Goal: Obtain resource: Obtain resource

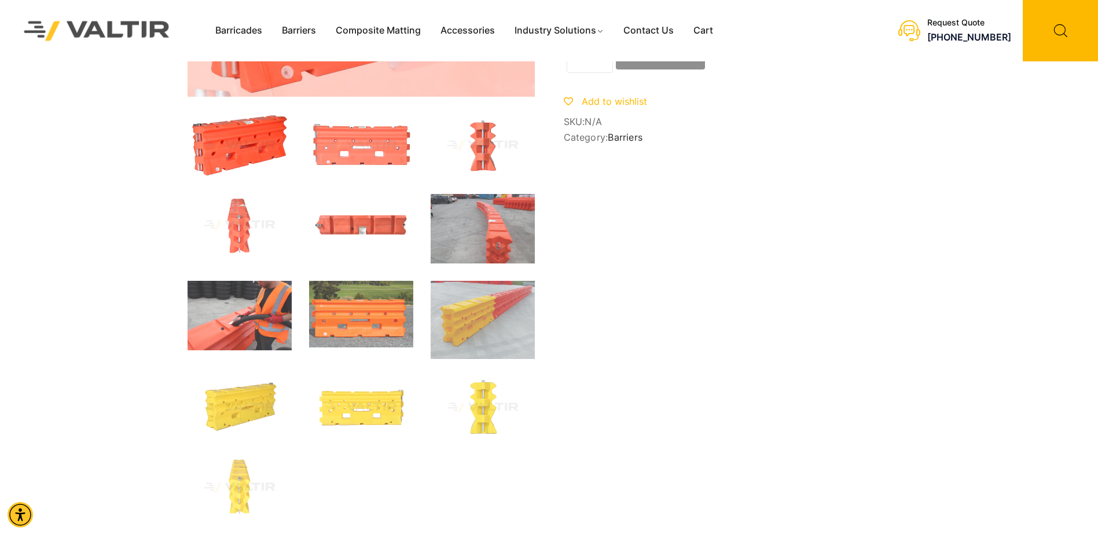
scroll to position [174, 0]
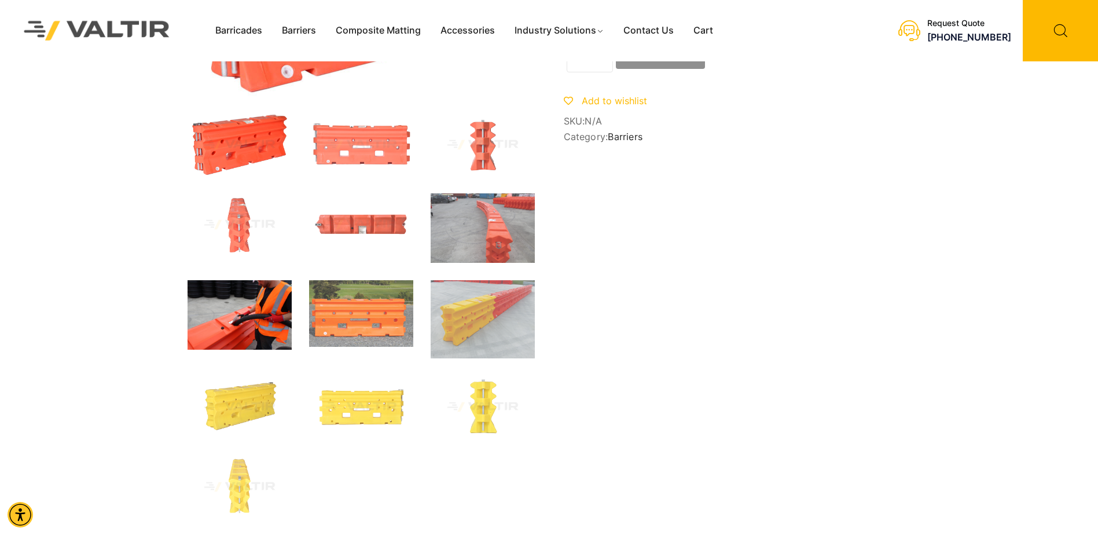
click at [236, 324] on img at bounding box center [240, 314] width 104 height 69
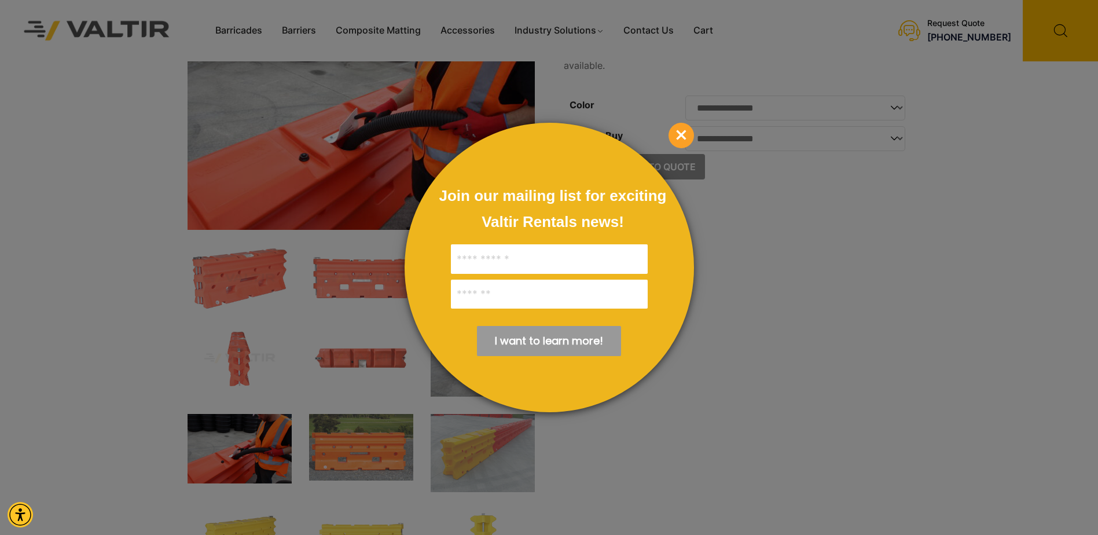
scroll to position [58, 0]
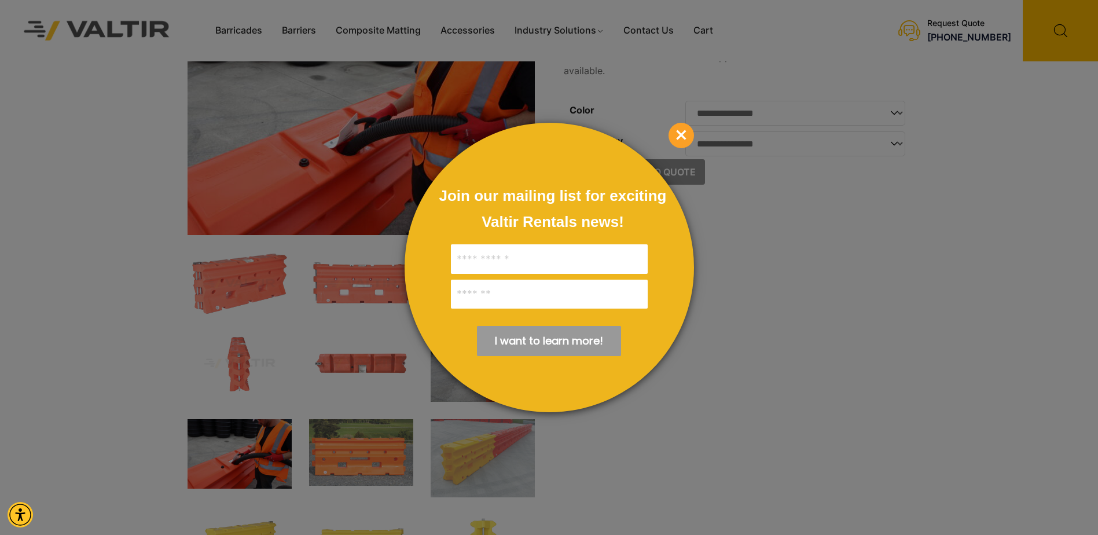
click at [683, 130] on span "×" at bounding box center [681, 135] width 25 height 25
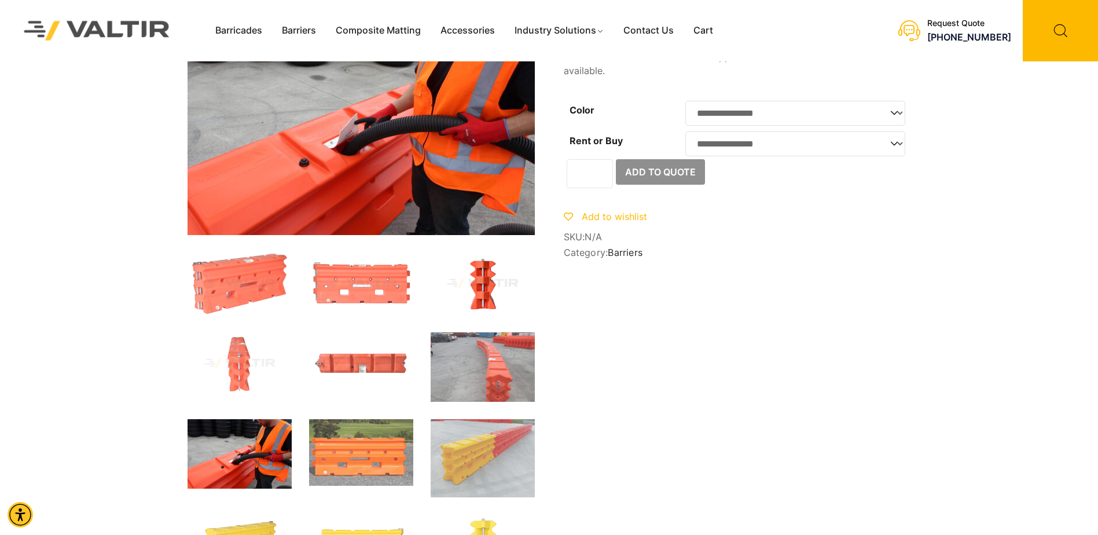
click at [479, 287] on img at bounding box center [483, 283] width 104 height 63
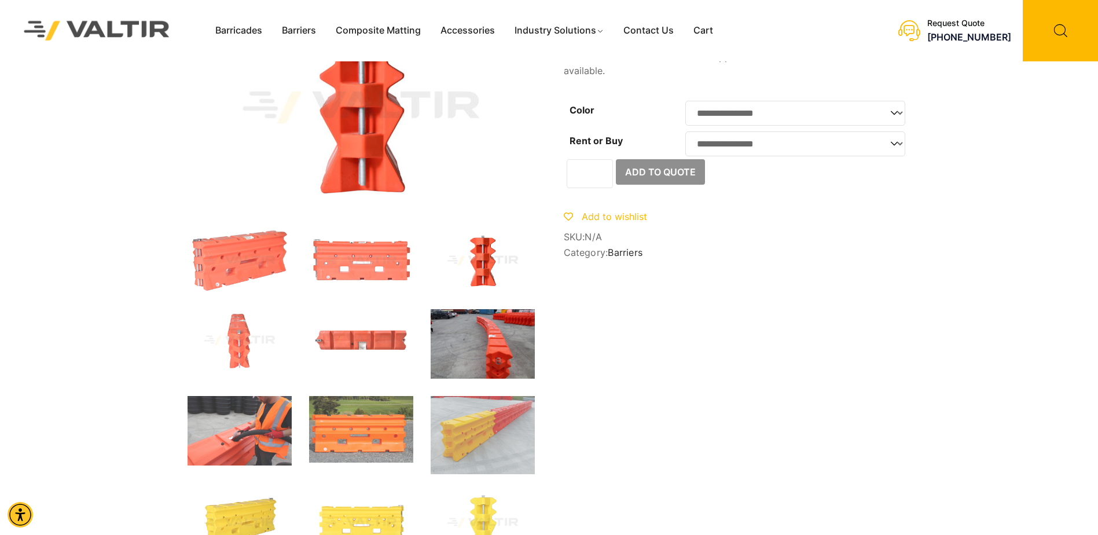
click at [504, 361] on img at bounding box center [483, 343] width 104 height 69
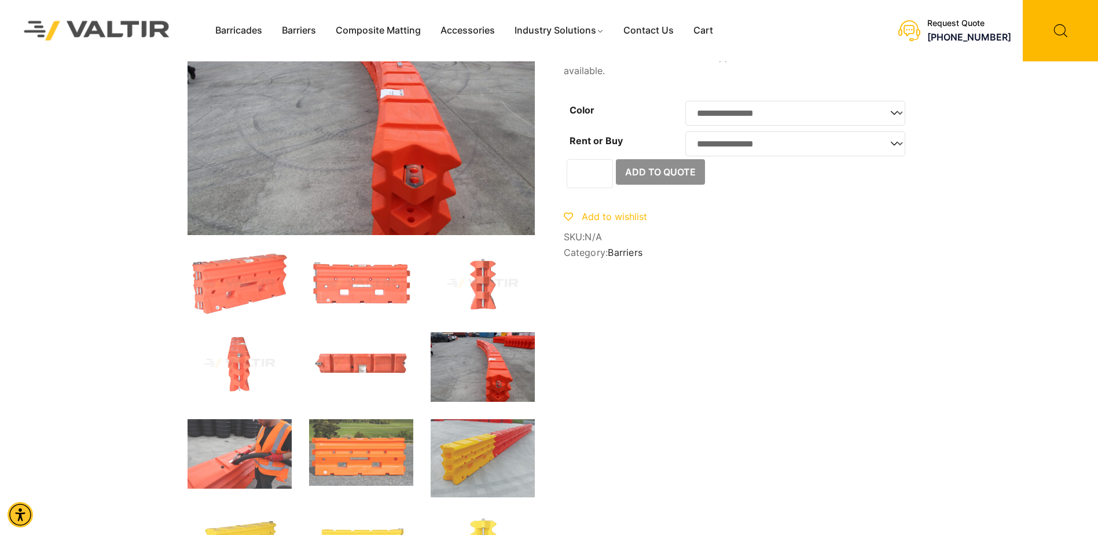
click at [487, 453] on img at bounding box center [483, 458] width 104 height 78
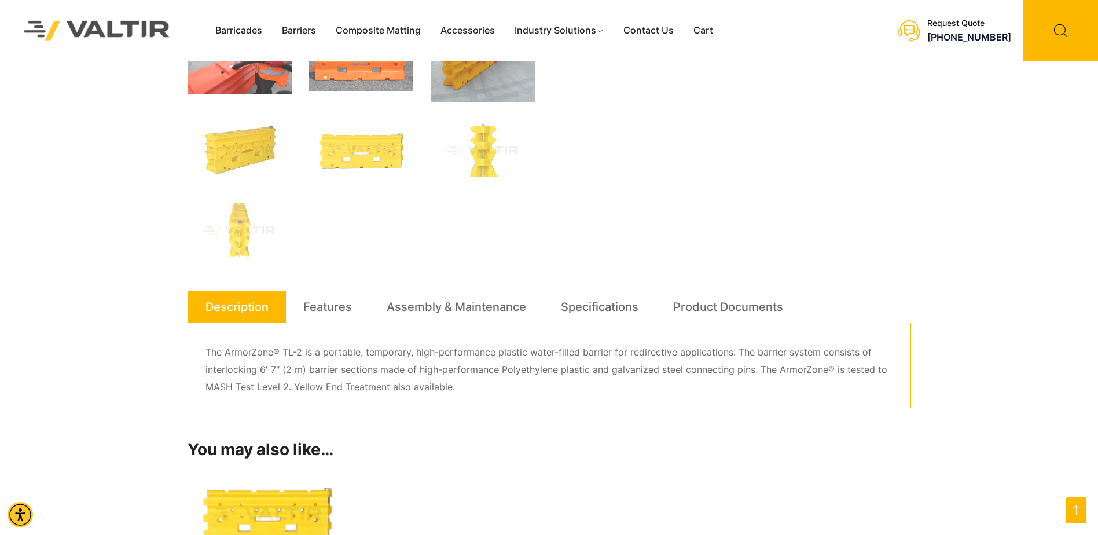
scroll to position [405, 0]
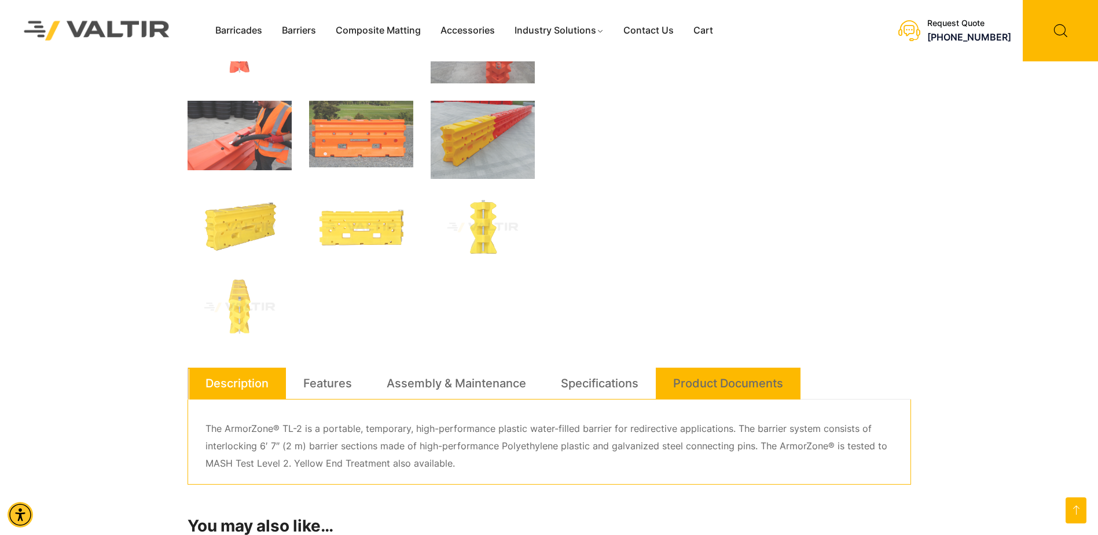
click at [732, 373] on link "Product Documents" at bounding box center [728, 383] width 110 height 31
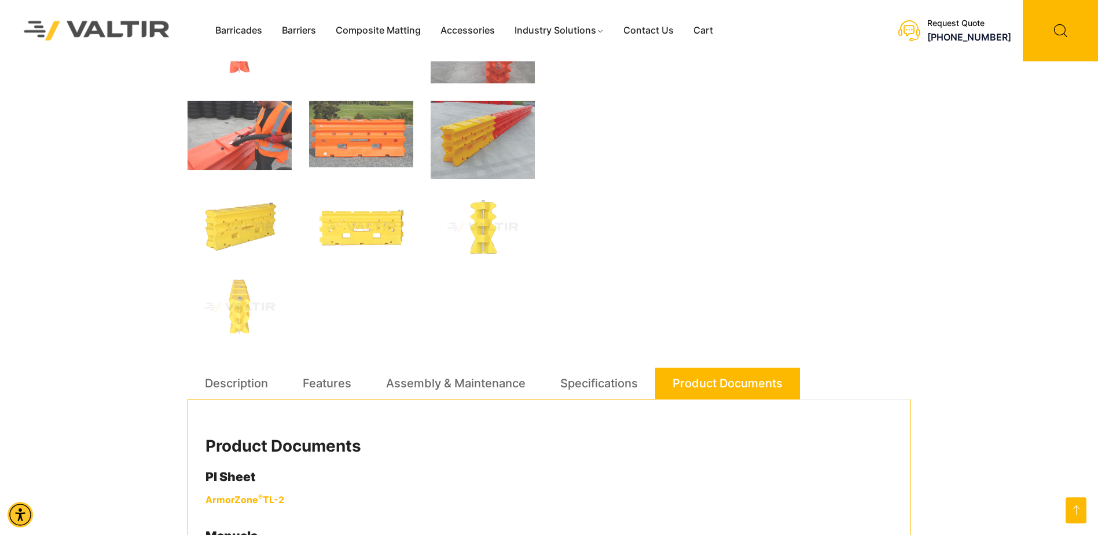
click at [716, 378] on link "Product Documents" at bounding box center [728, 383] width 110 height 31
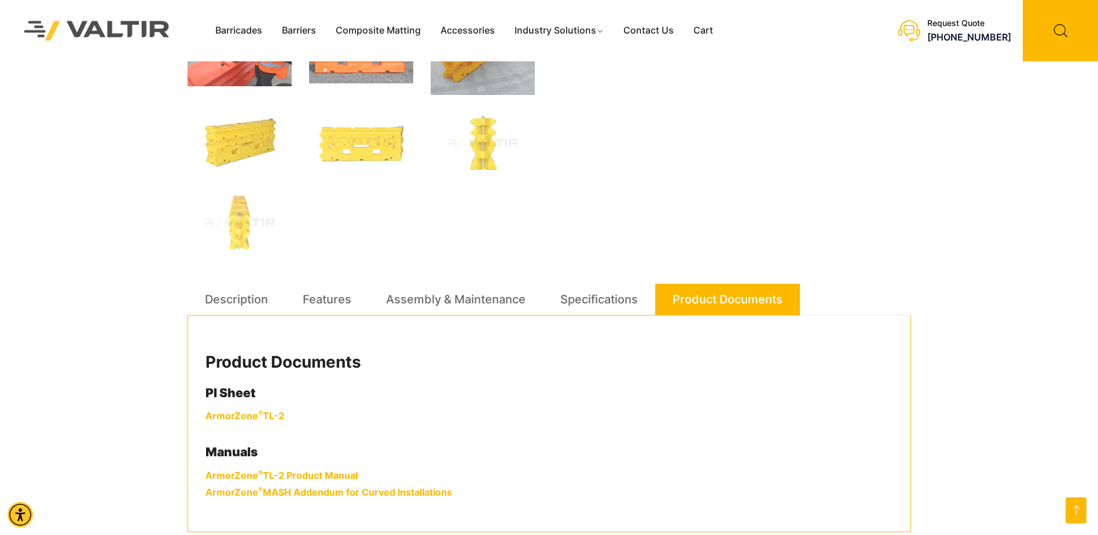
scroll to position [637, 0]
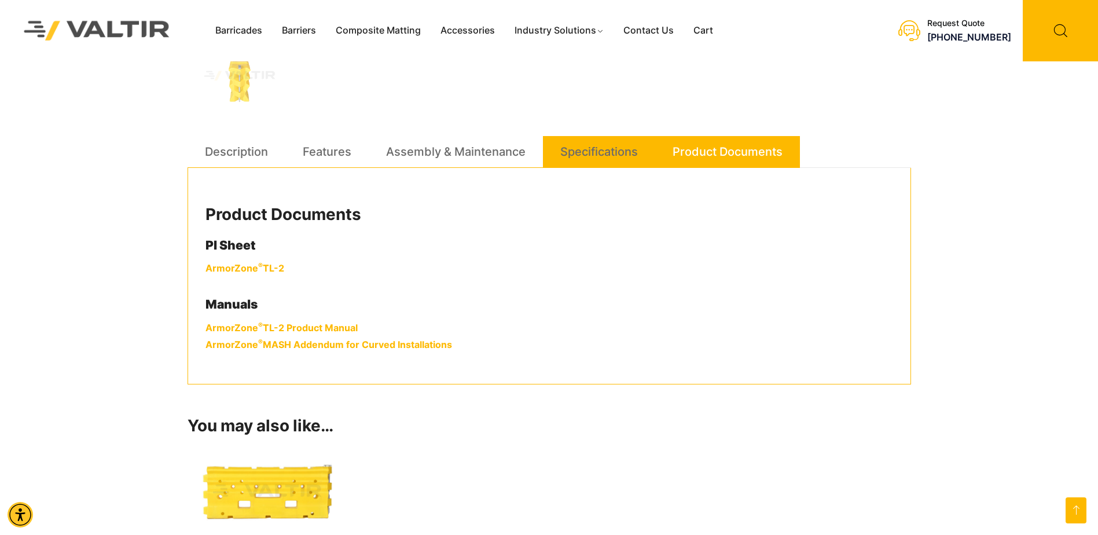
click at [597, 142] on link "Specifications" at bounding box center [599, 151] width 78 height 31
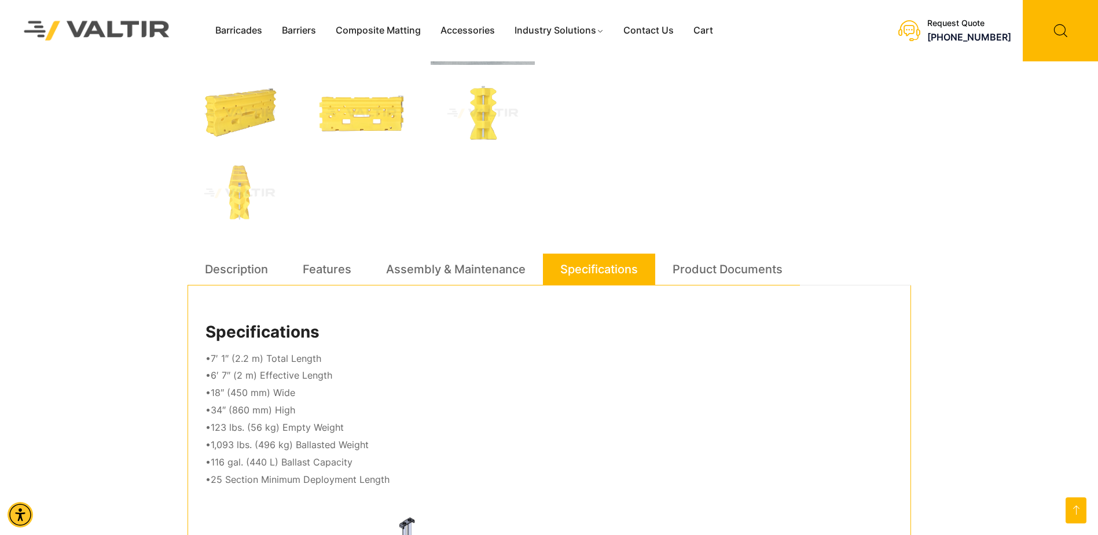
scroll to position [494, 0]
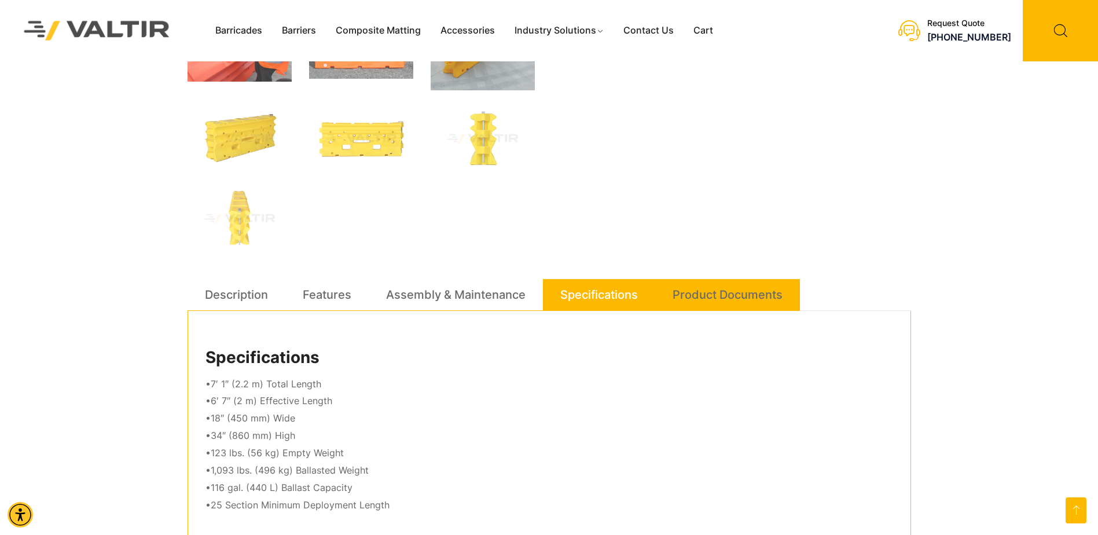
click at [735, 290] on link "Product Documents" at bounding box center [728, 294] width 110 height 31
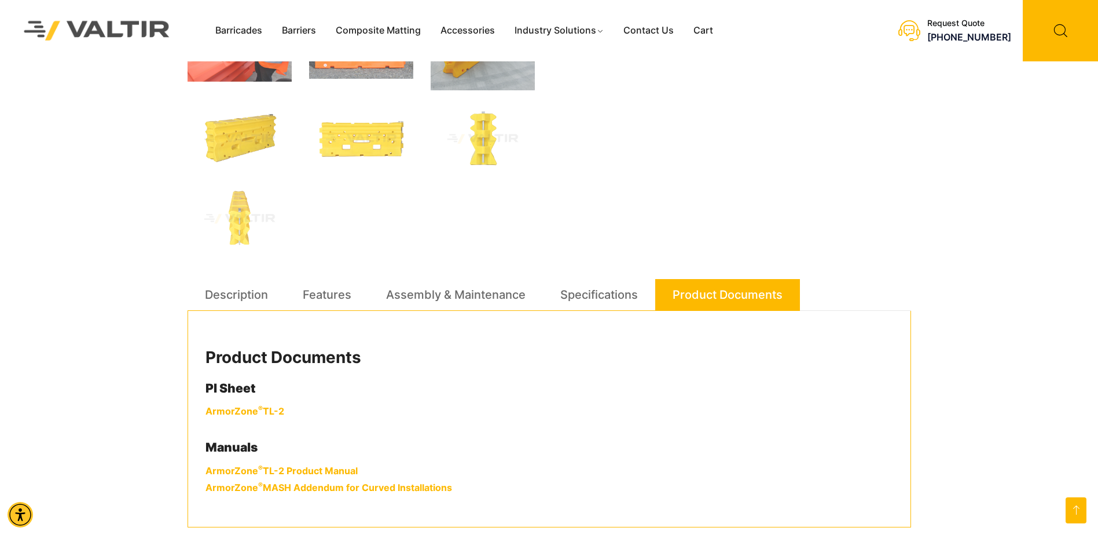
click at [254, 413] on link "ArmorZone ® TL-2" at bounding box center [245, 411] width 79 height 12
